Goal: Navigation & Orientation: Find specific page/section

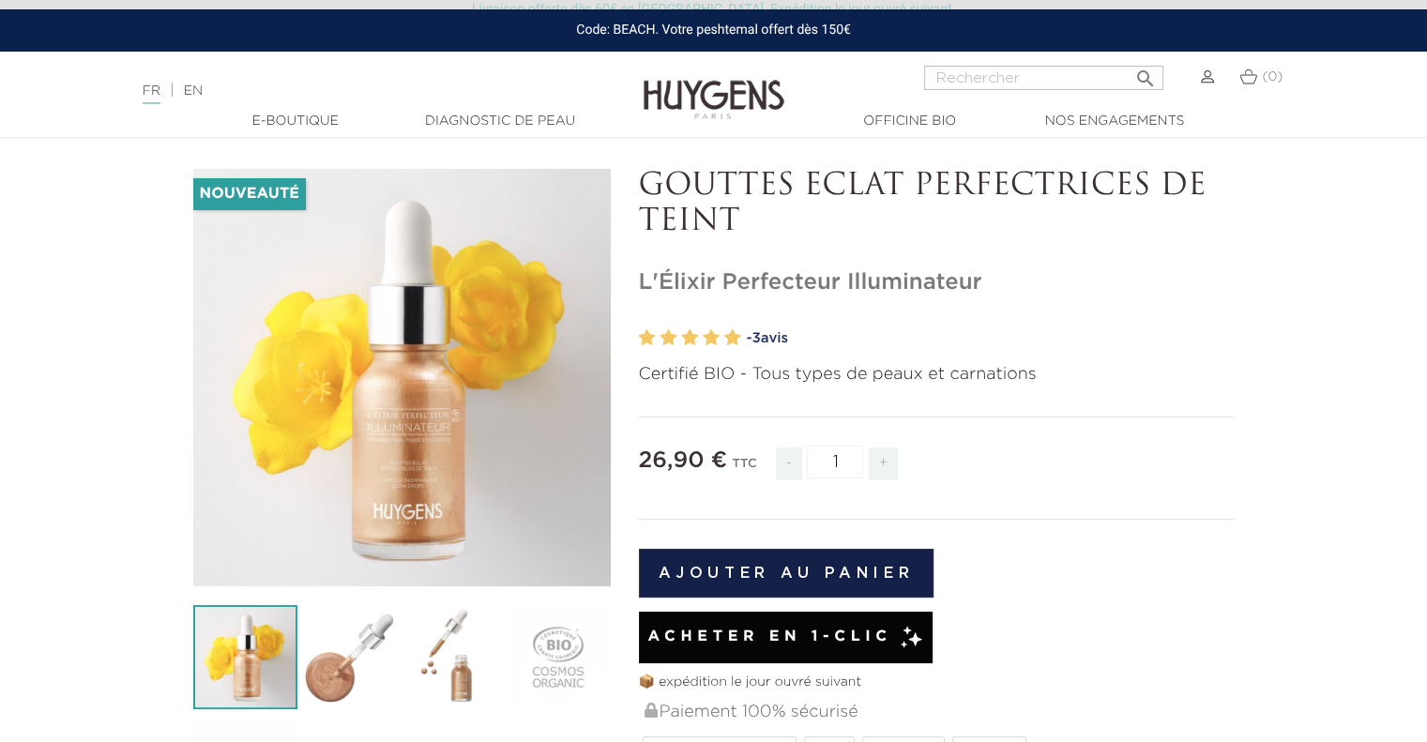
scroll to position [188, 0]
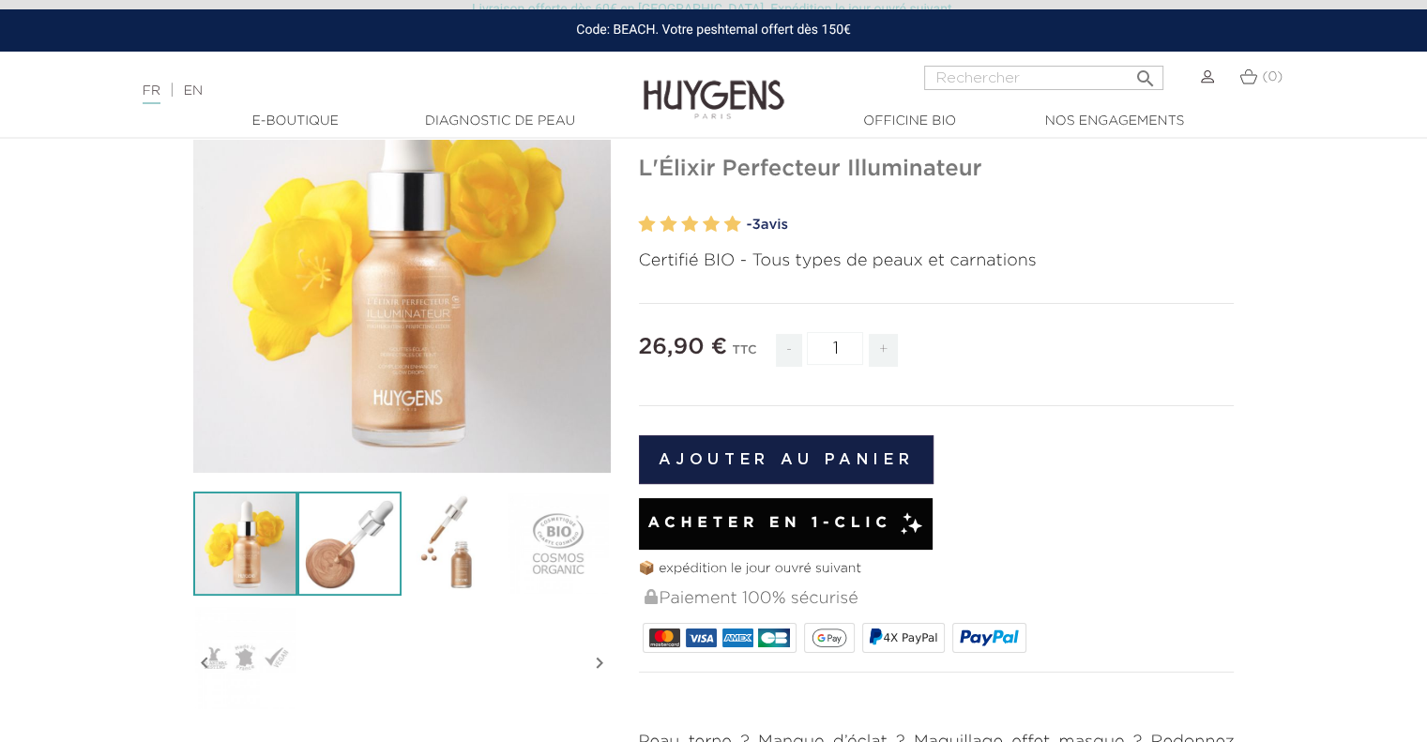
click at [326, 542] on img at bounding box center [349, 544] width 104 height 104
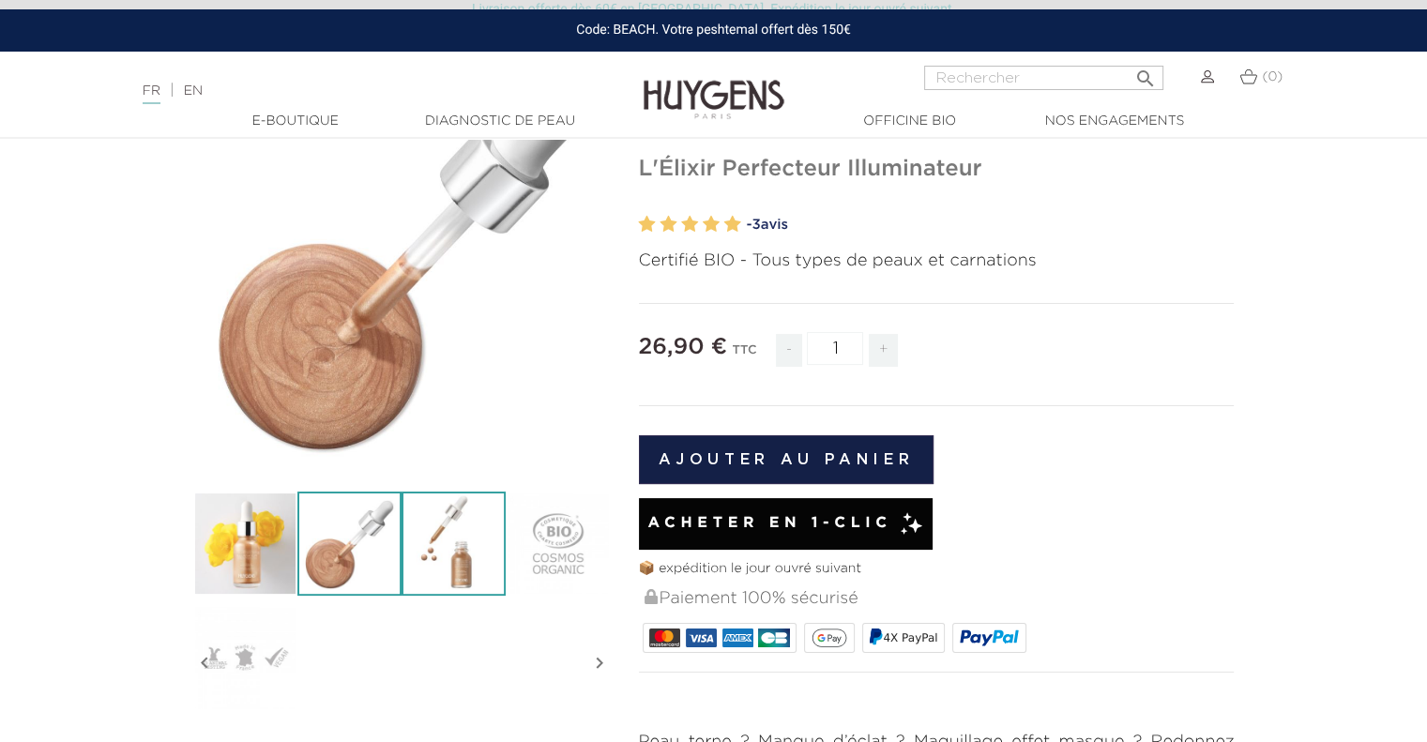
click at [435, 553] on img at bounding box center [453, 544] width 104 height 104
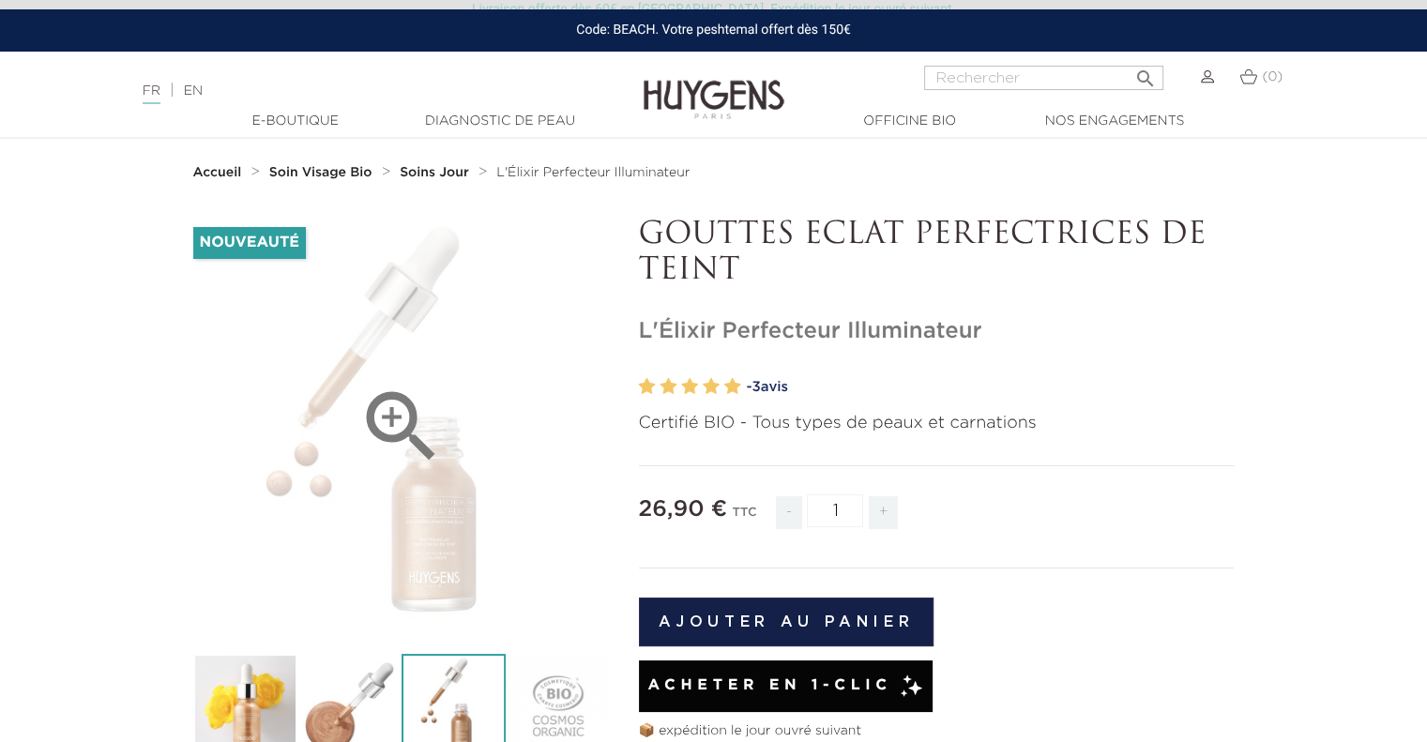
scroll to position [0, 0]
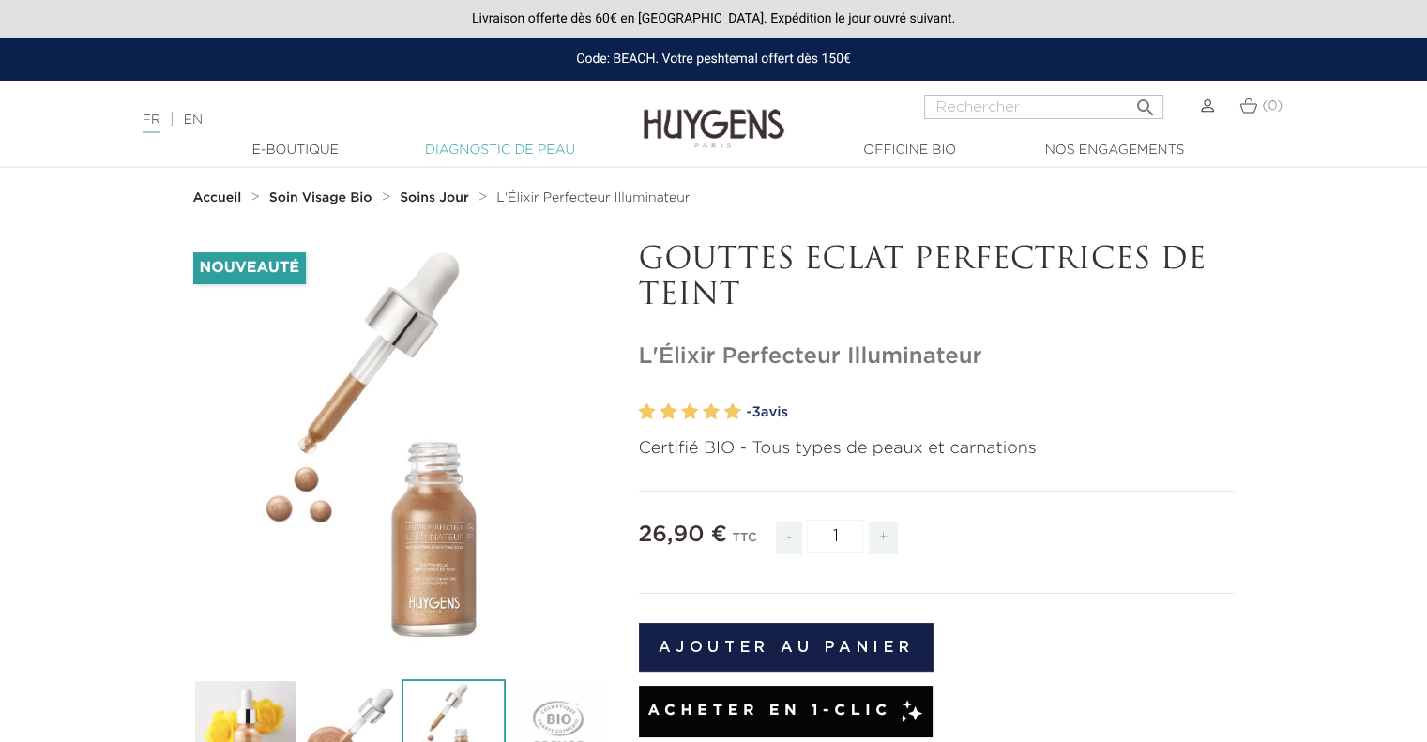
click at [495, 154] on link "Diagnostic de peau" at bounding box center [500, 151] width 188 height 20
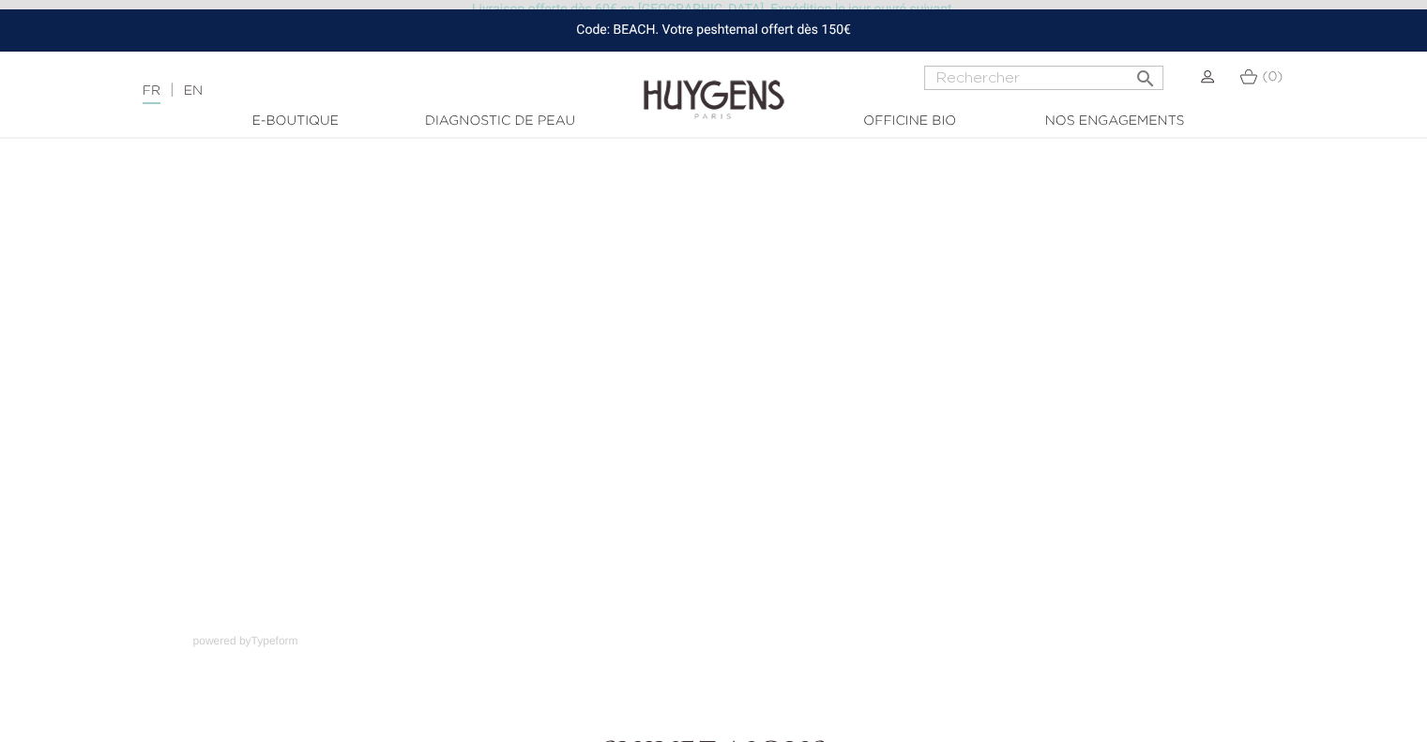
scroll to position [200, 0]
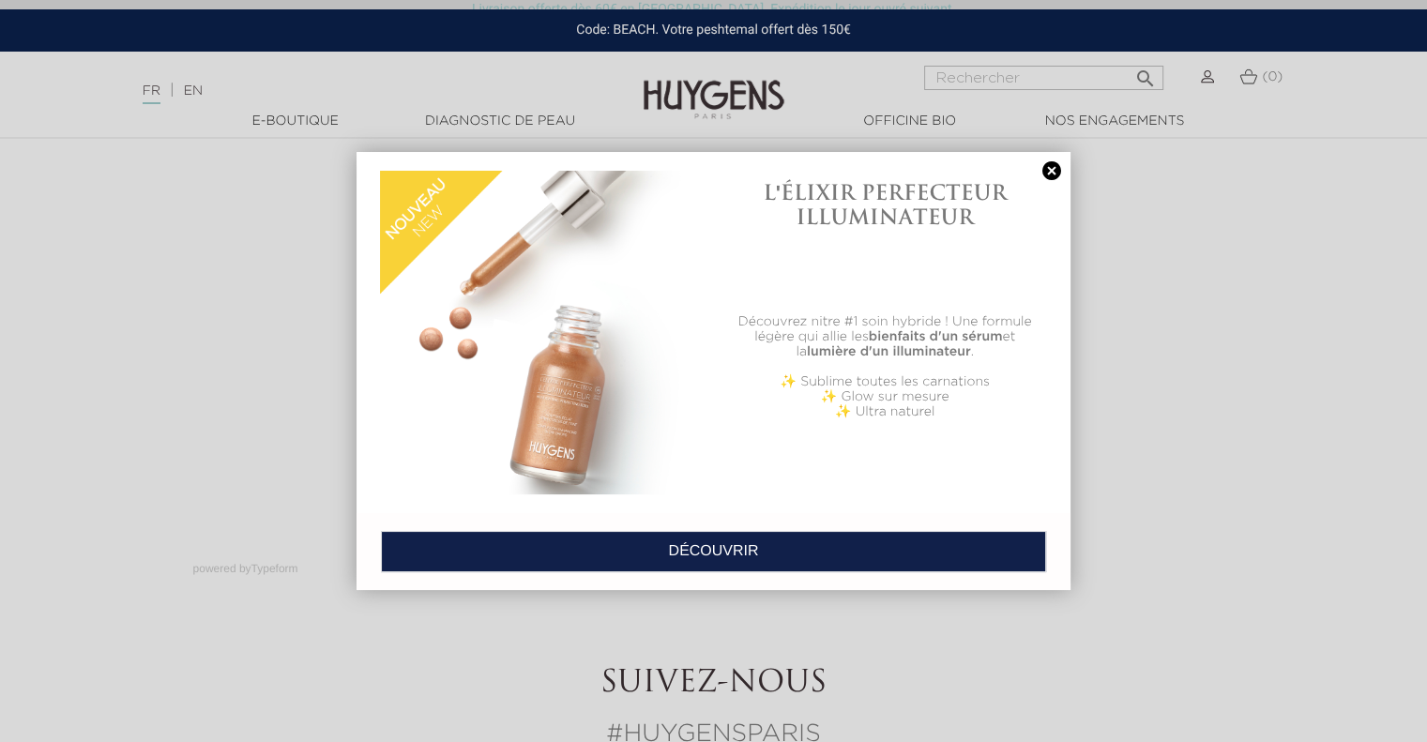
click at [728, 552] on link "DÉCOUVRIR" at bounding box center [713, 551] width 665 height 41
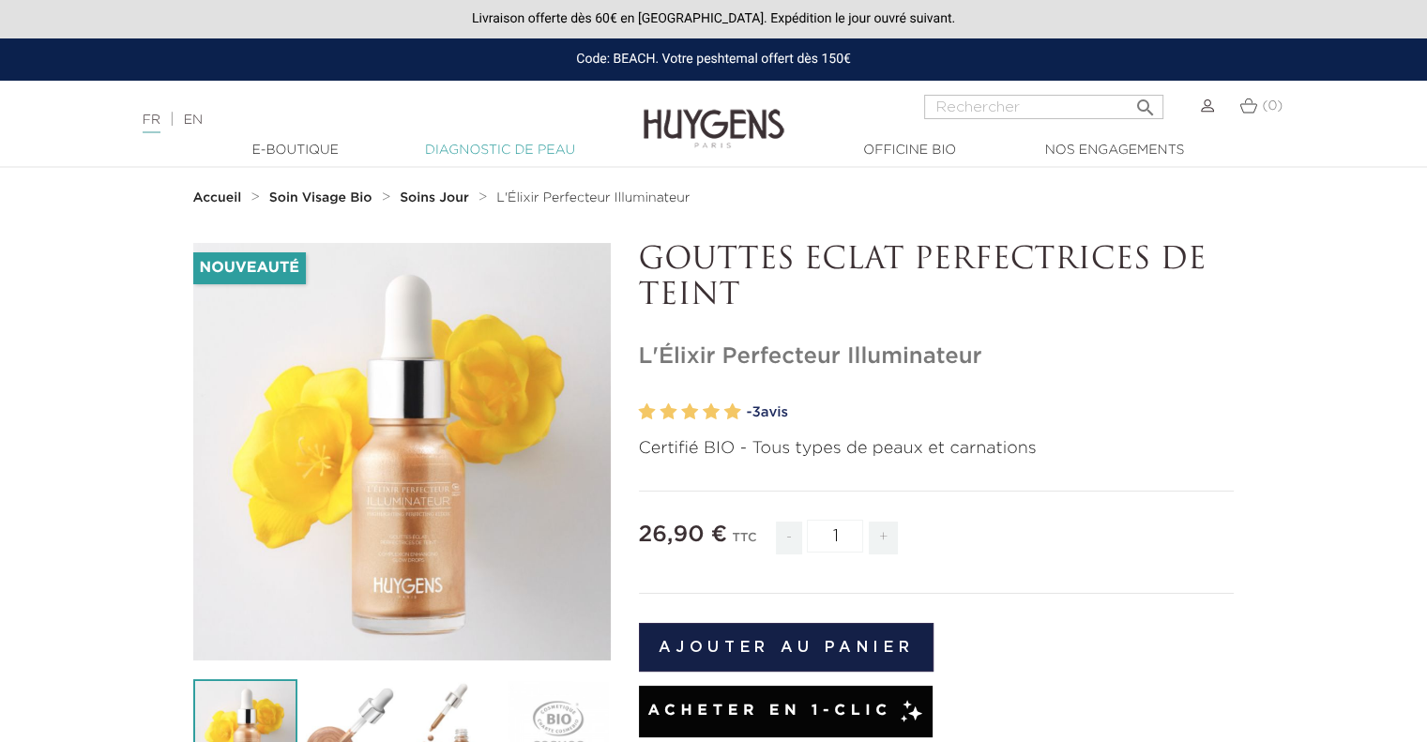
click at [511, 145] on link "Diagnostic de peau" at bounding box center [500, 151] width 188 height 20
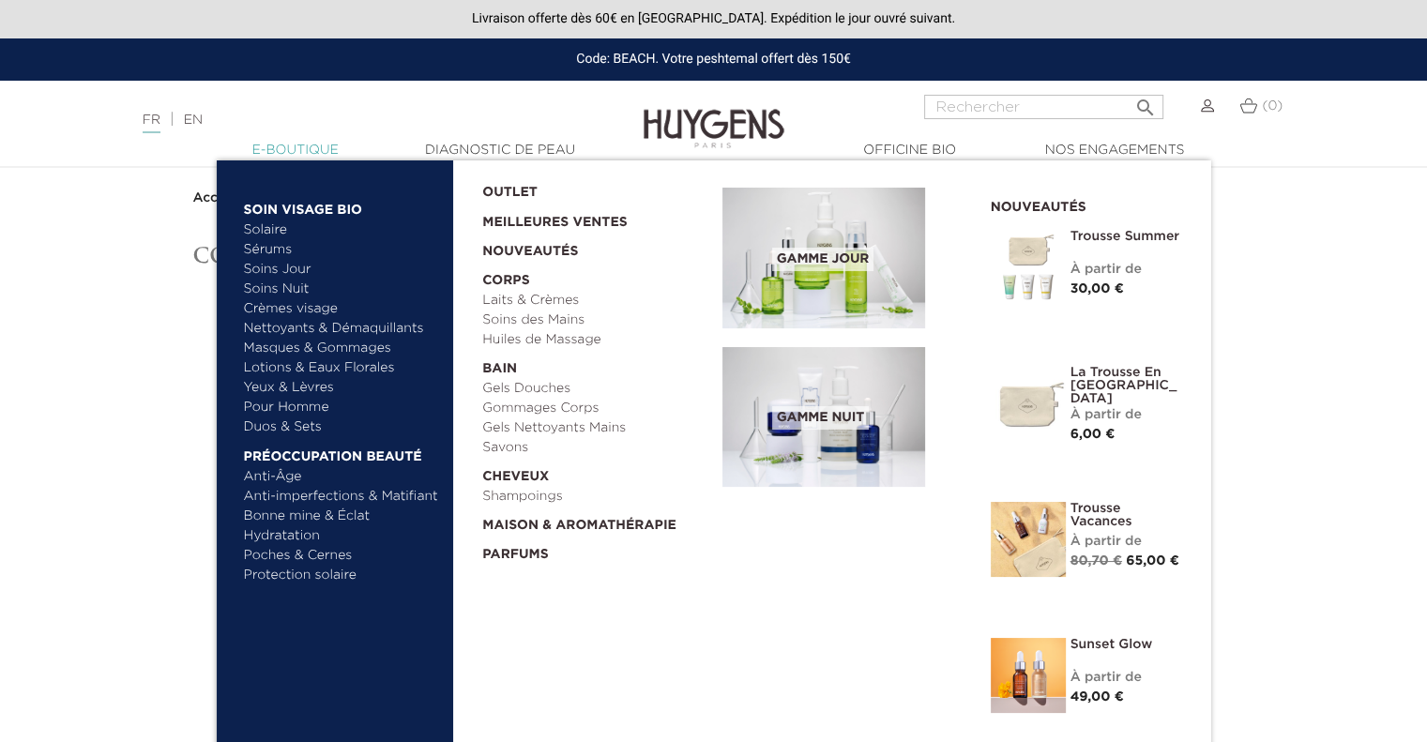
click at [300, 150] on link "  E-Boutique" at bounding box center [296, 151] width 188 height 20
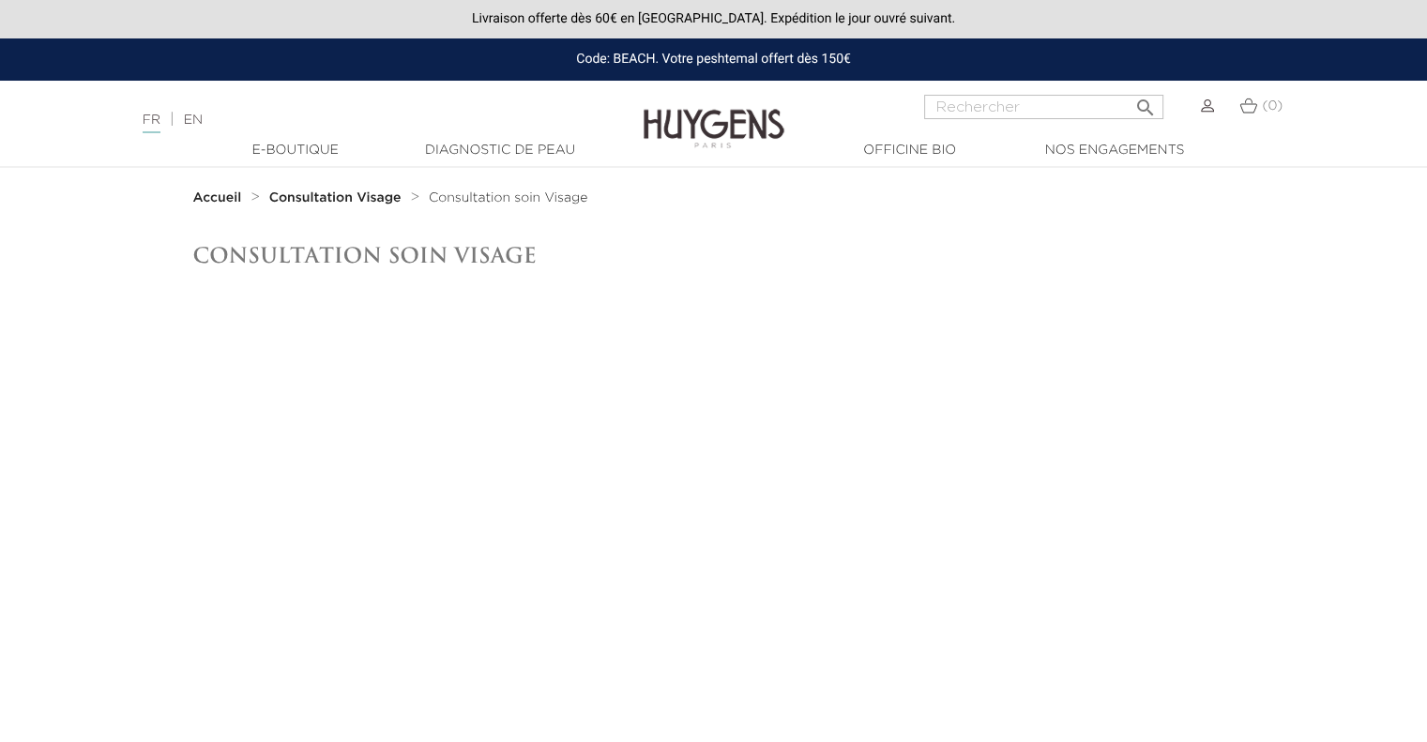
scroll to position [12, 0]
